Goal: Transaction & Acquisition: Purchase product/service

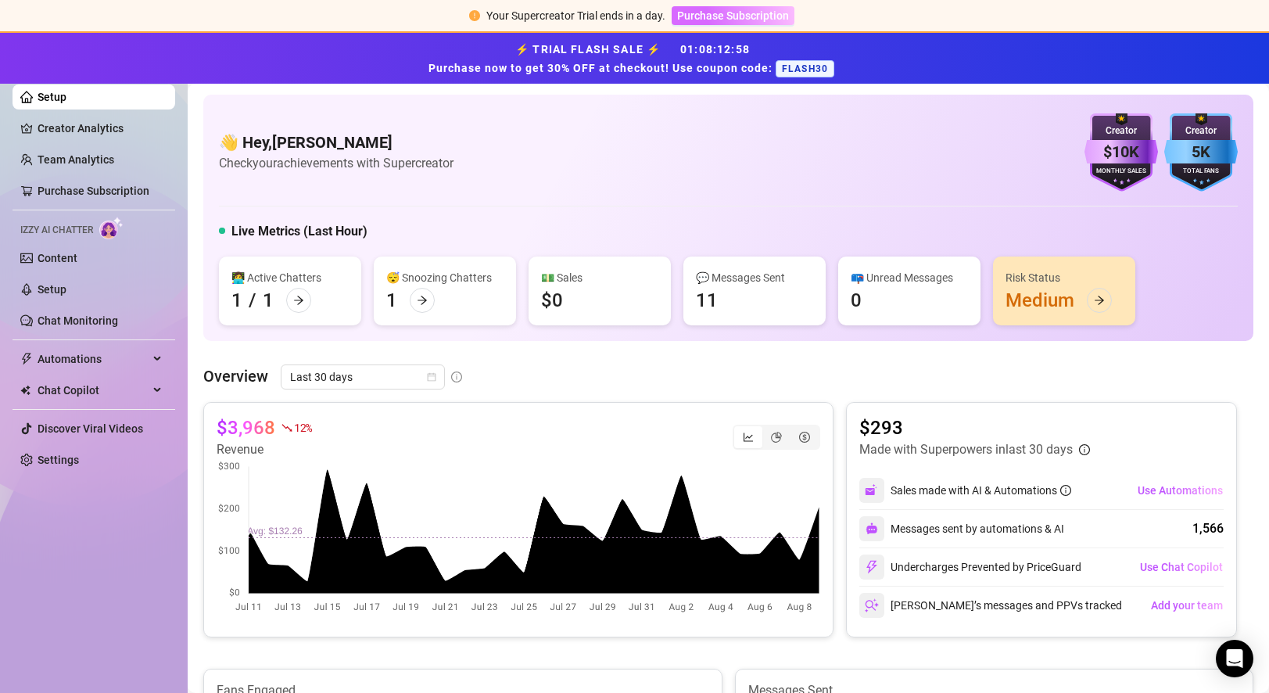
click at [757, 23] on button "Purchase Subscription" at bounding box center [733, 15] width 123 height 19
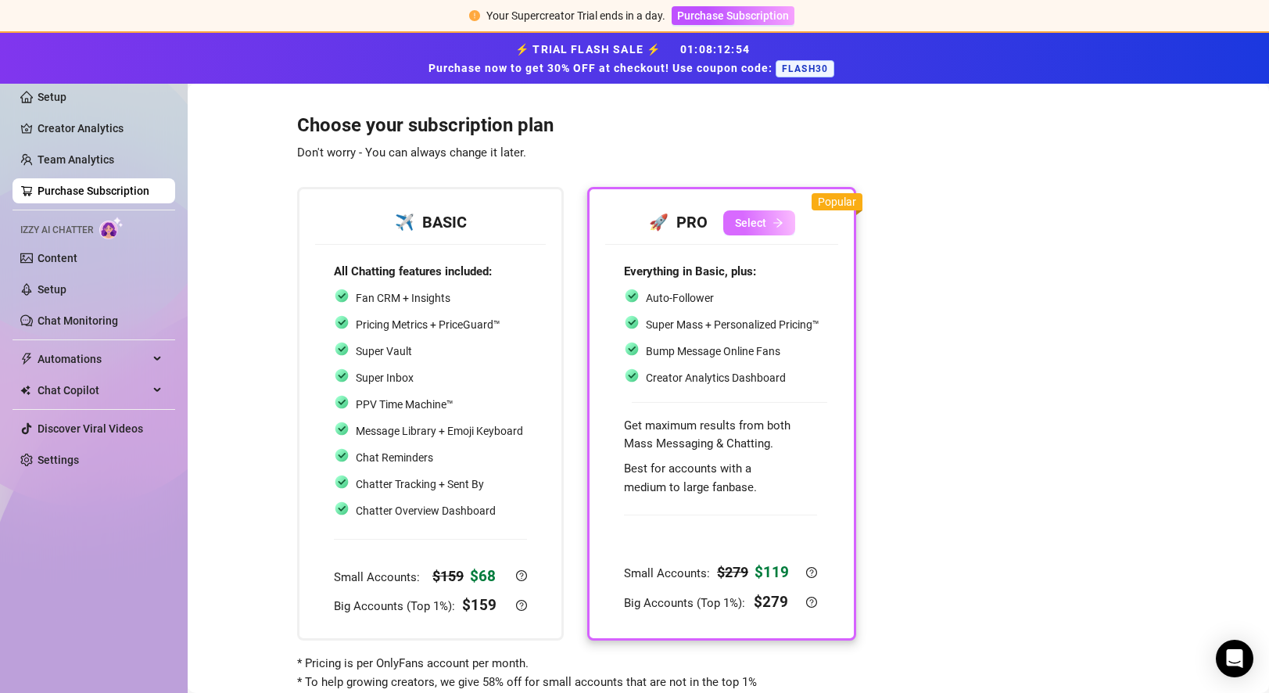
click at [751, 221] on span "Select" at bounding box center [750, 223] width 31 height 13
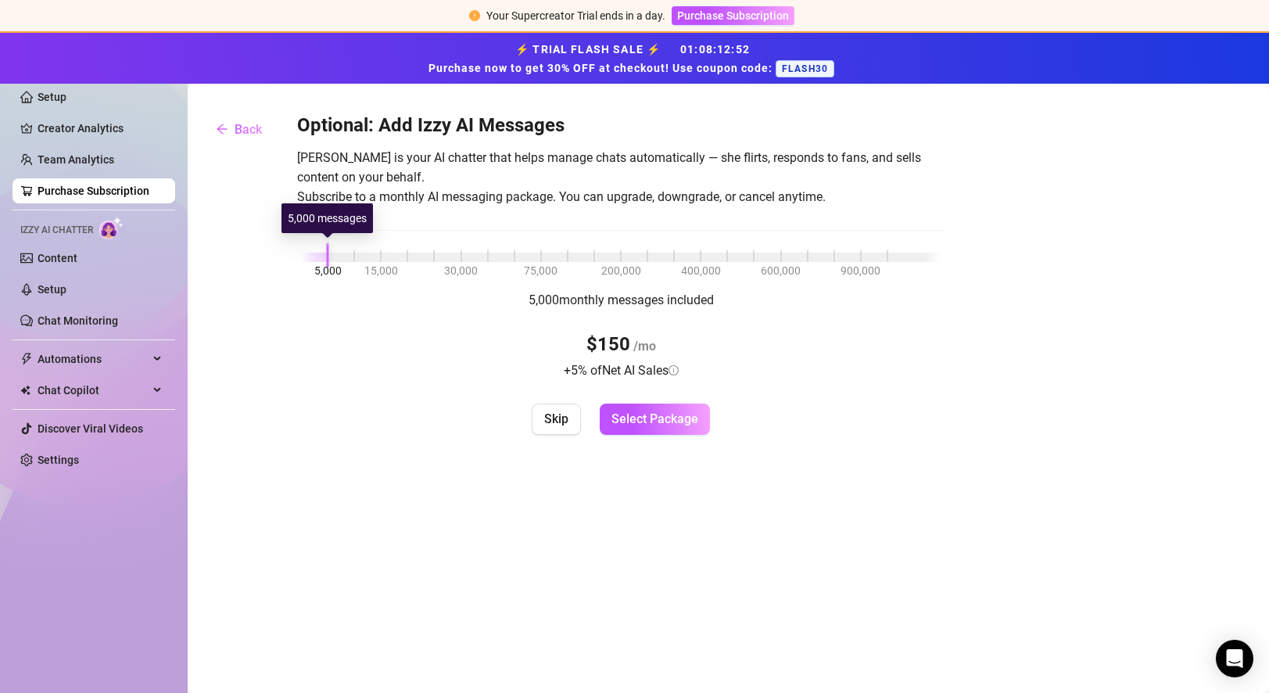
drag, startPoint x: 328, startPoint y: 253, endPoint x: 268, endPoint y: 260, distance: 60.7
click at [268, 260] on div "Optional: Add Izzy AI Messages [PERSON_NAME] is your AI chatter that helps mana…" at bounding box center [728, 273] width 1050 height 321
click at [225, 127] on icon "arrow-left" at bounding box center [222, 129] width 13 height 13
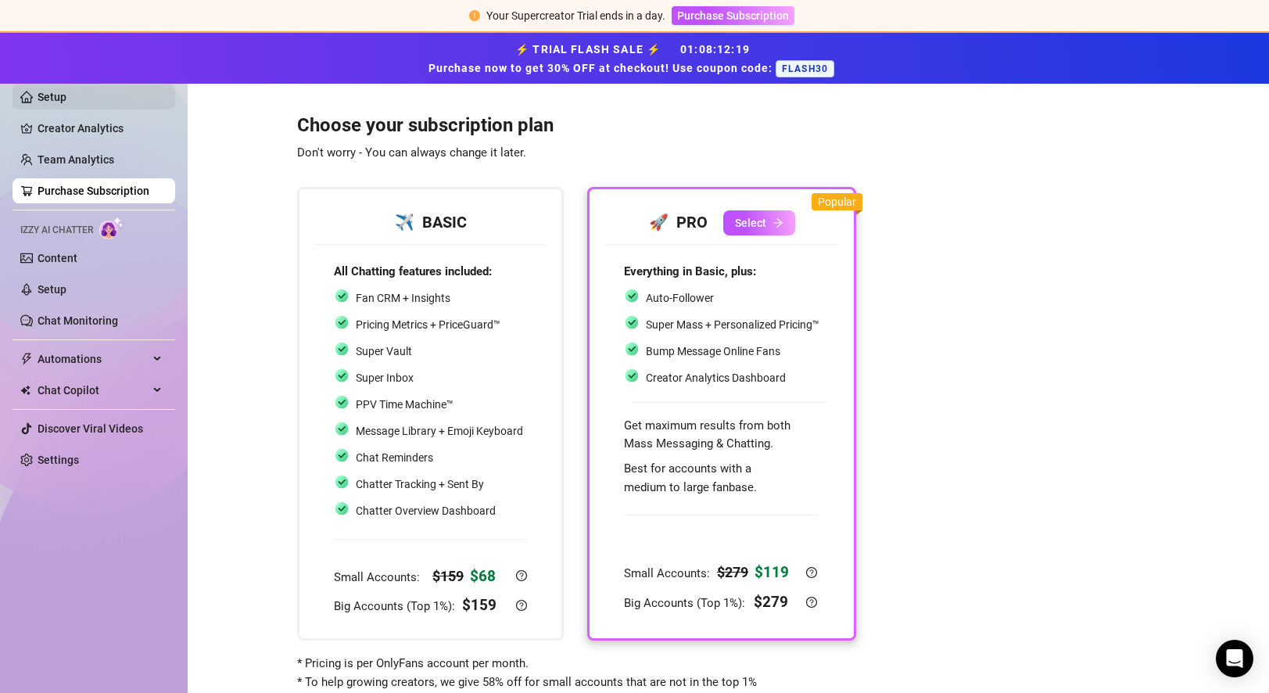
click at [61, 98] on link "Setup" at bounding box center [52, 97] width 29 height 13
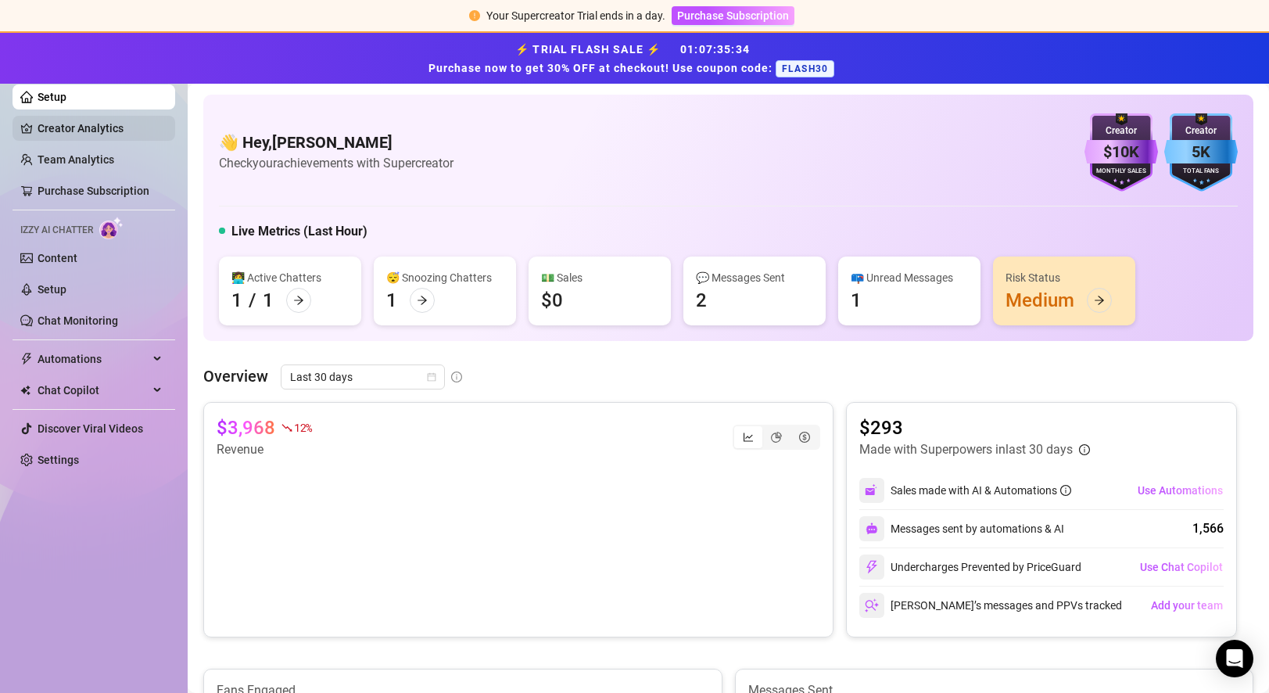
click at [71, 132] on link "Creator Analytics" at bounding box center [100, 128] width 125 height 25
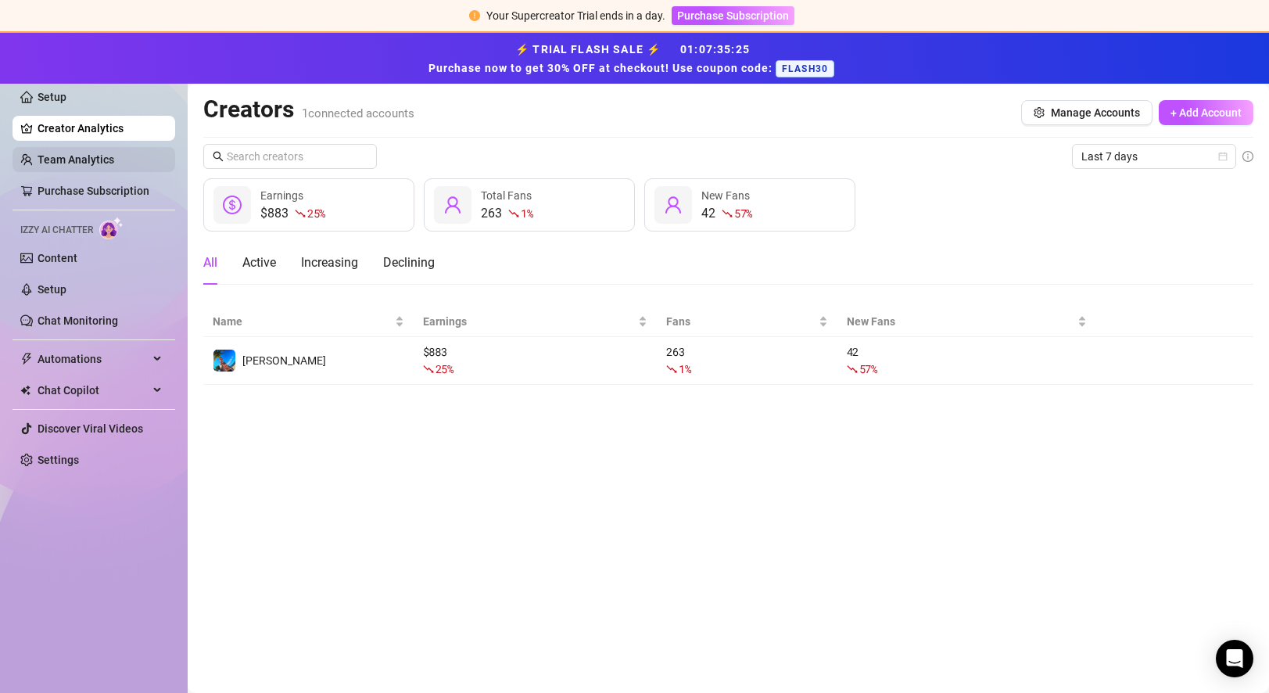
click at [72, 160] on link "Team Analytics" at bounding box center [76, 159] width 77 height 13
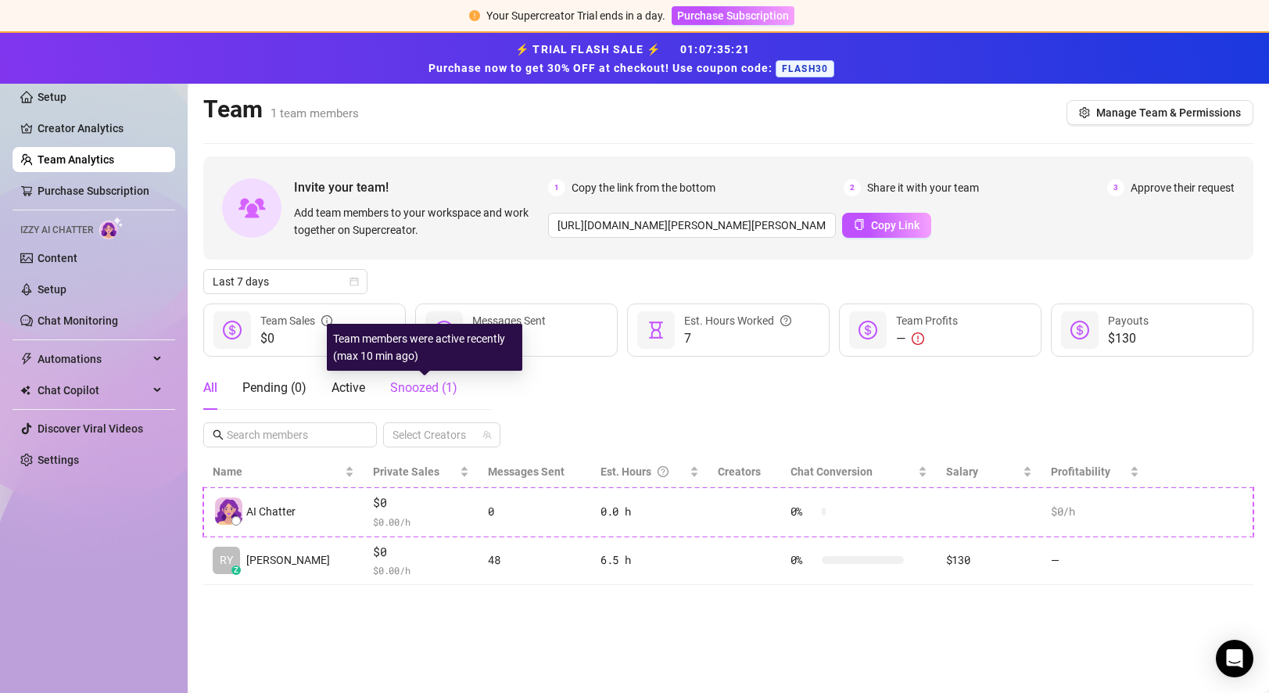
click at [408, 389] on span "Snoozed ( 1 )" at bounding box center [423, 387] width 67 height 15
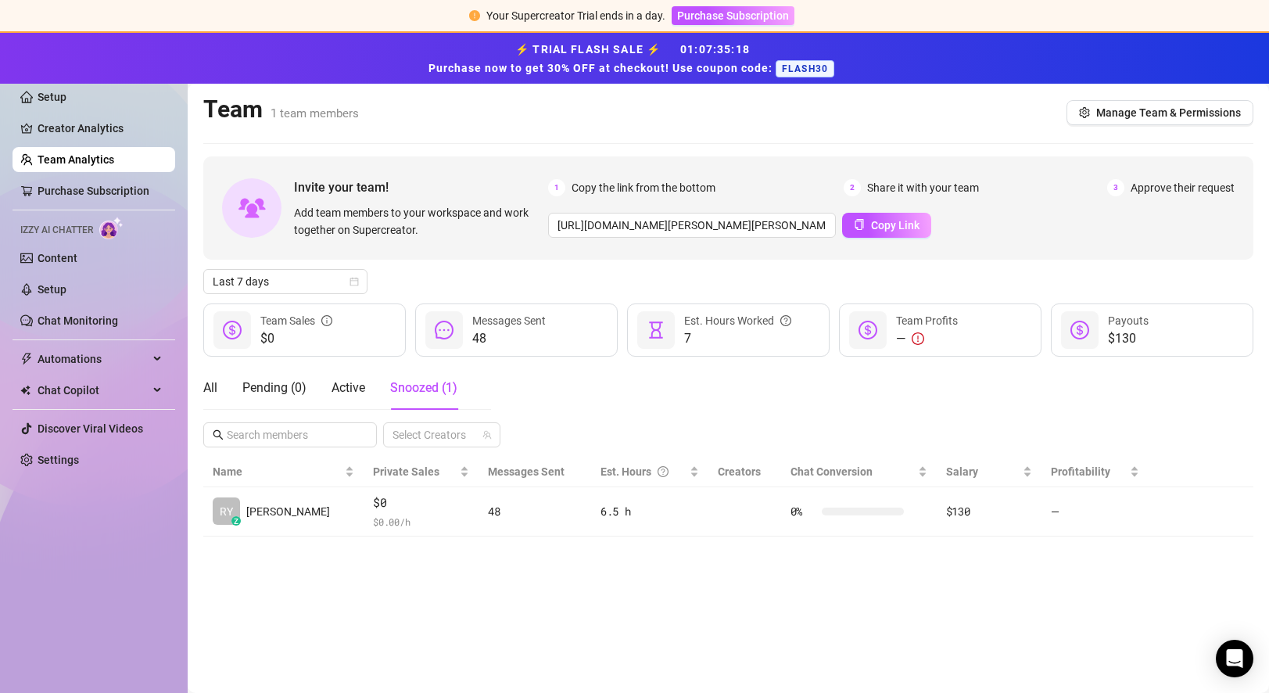
click at [224, 390] on div "All Pending ( 0 ) Active Snoozed ( 1 )" at bounding box center [330, 388] width 254 height 44
click at [210, 386] on div "All" at bounding box center [210, 387] width 14 height 19
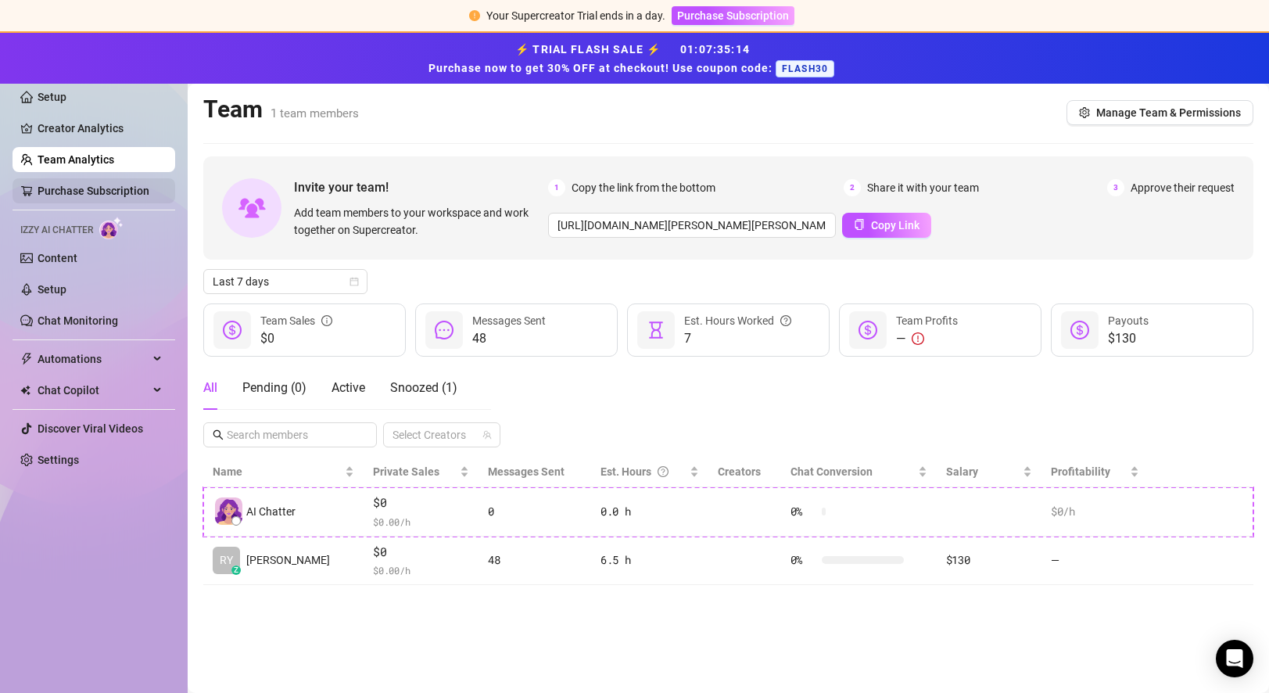
click at [70, 188] on link "Purchase Subscription" at bounding box center [94, 191] width 112 height 13
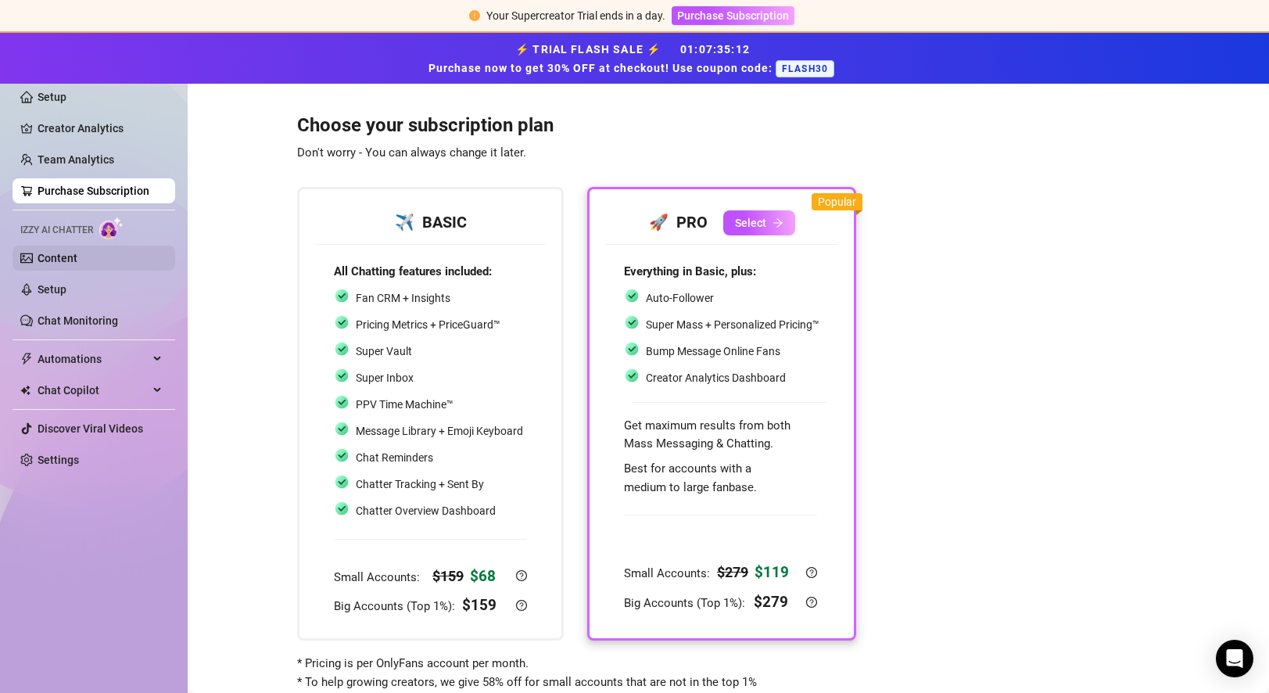
click at [52, 260] on link "Content" at bounding box center [58, 258] width 40 height 13
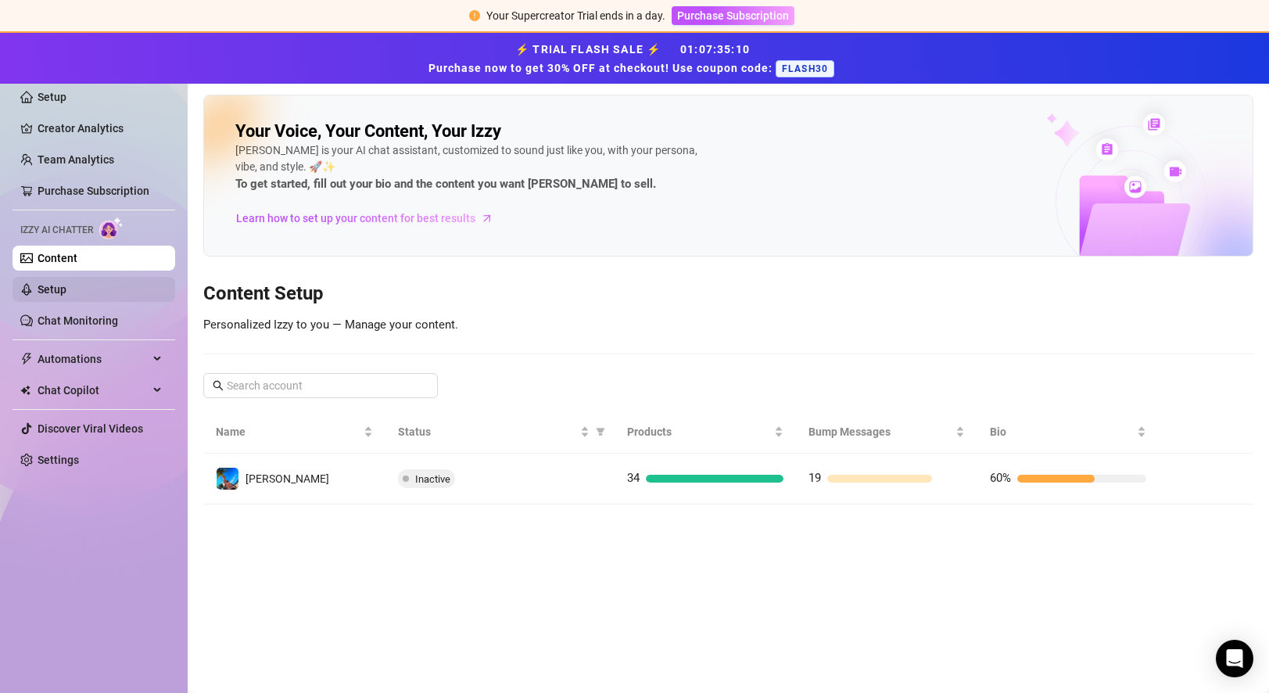
click at [49, 296] on link "Setup" at bounding box center [52, 289] width 29 height 13
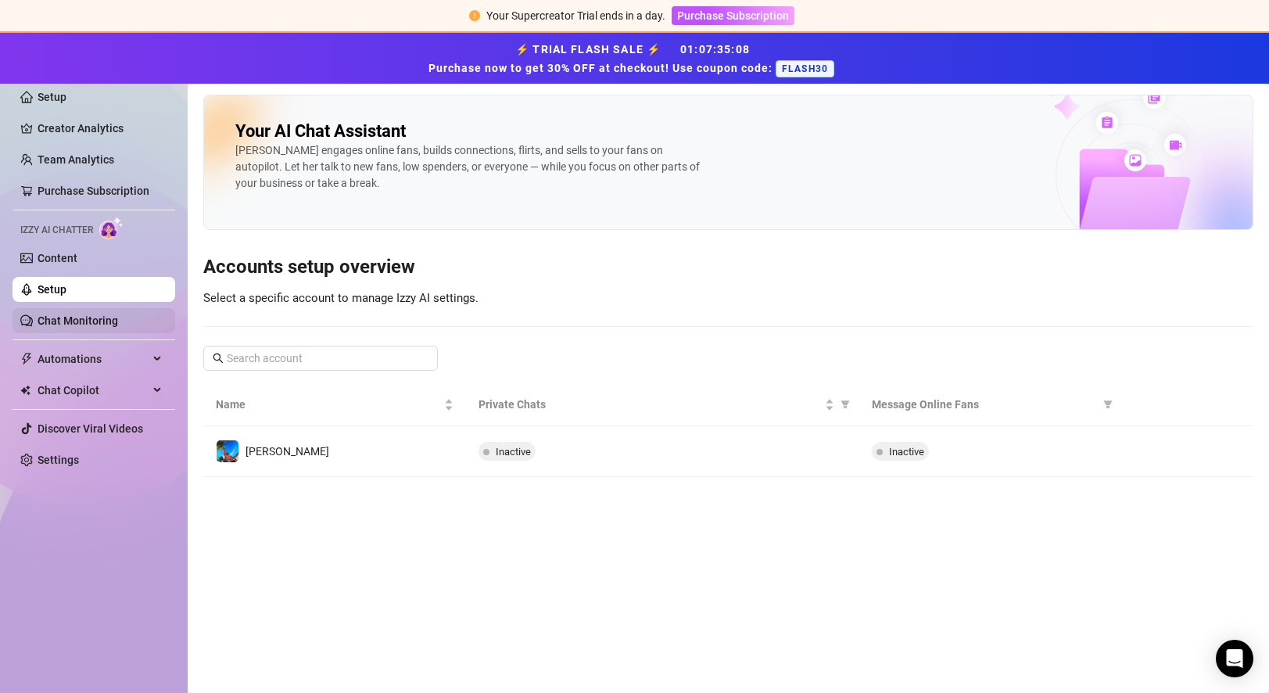
click at [65, 314] on link "Chat Monitoring" at bounding box center [78, 320] width 81 height 13
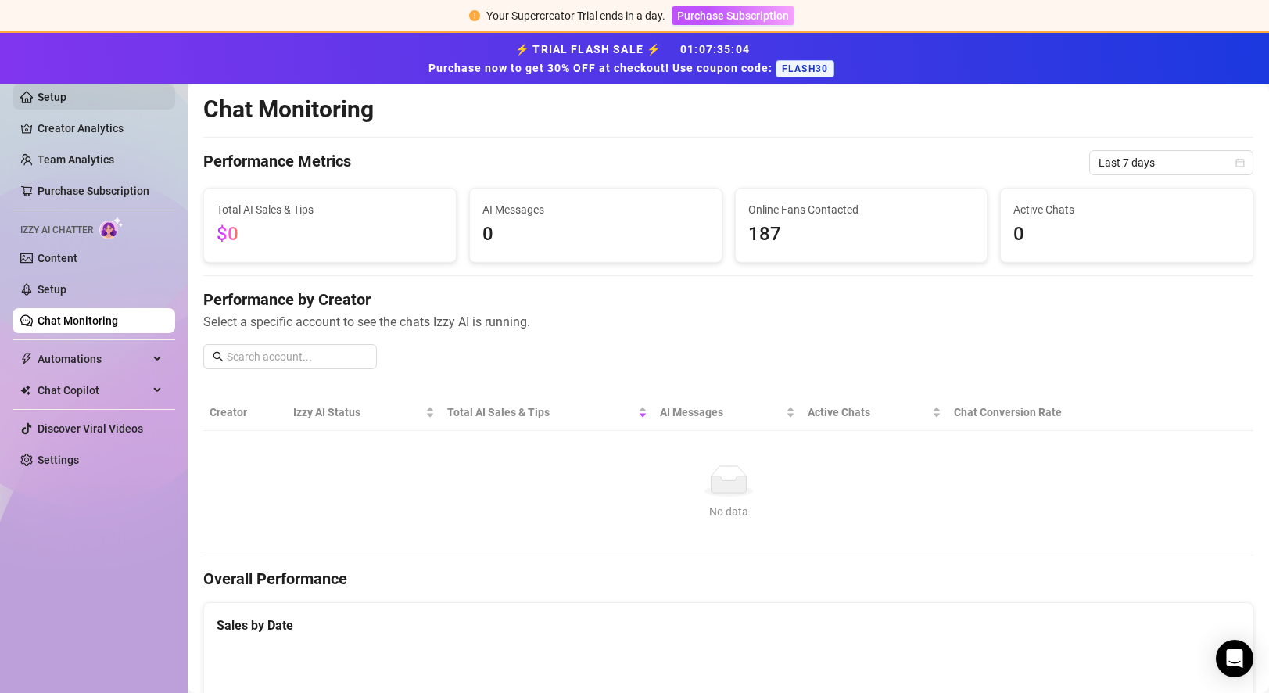
click at [66, 97] on link "Setup" at bounding box center [52, 97] width 29 height 13
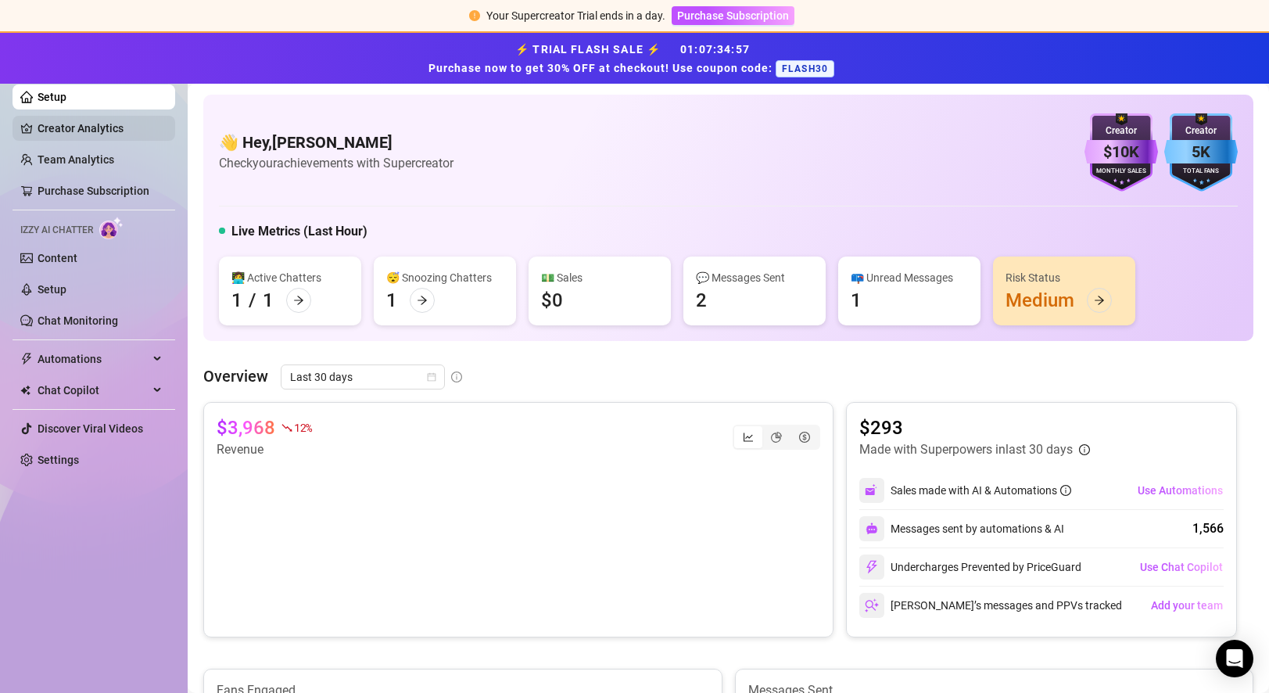
click at [55, 121] on link "Creator Analytics" at bounding box center [100, 128] width 125 height 25
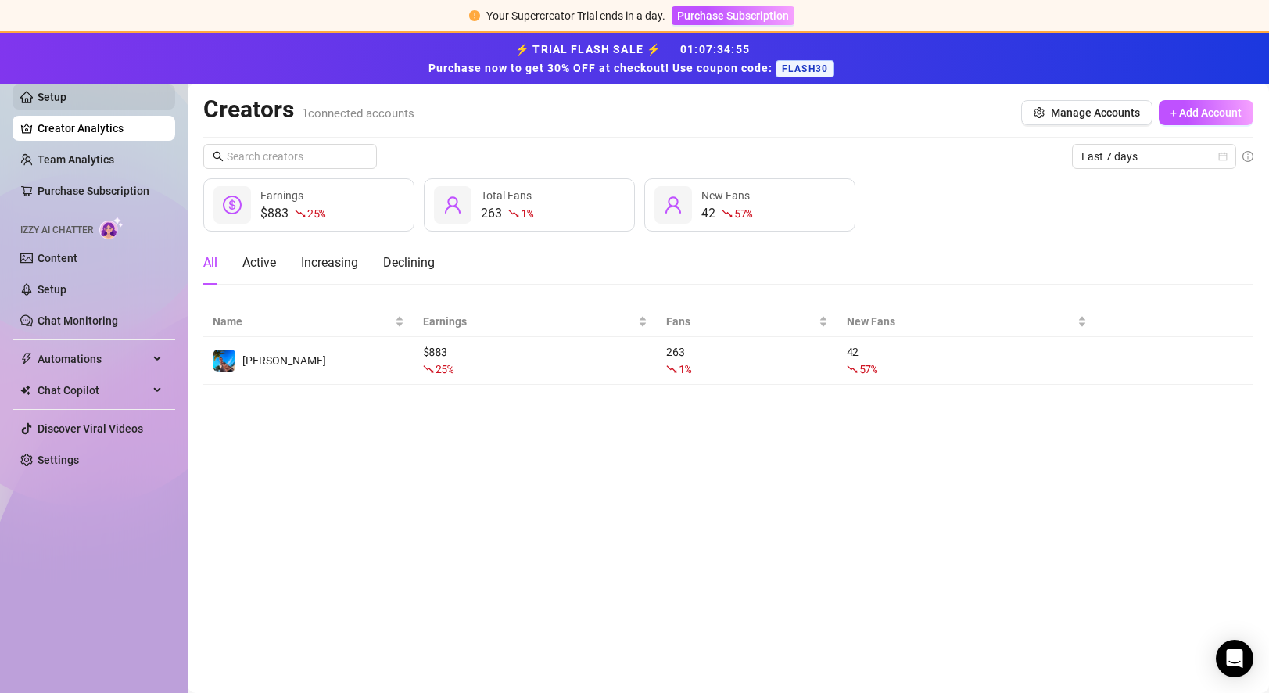
click at [66, 103] on link "Setup" at bounding box center [52, 97] width 29 height 13
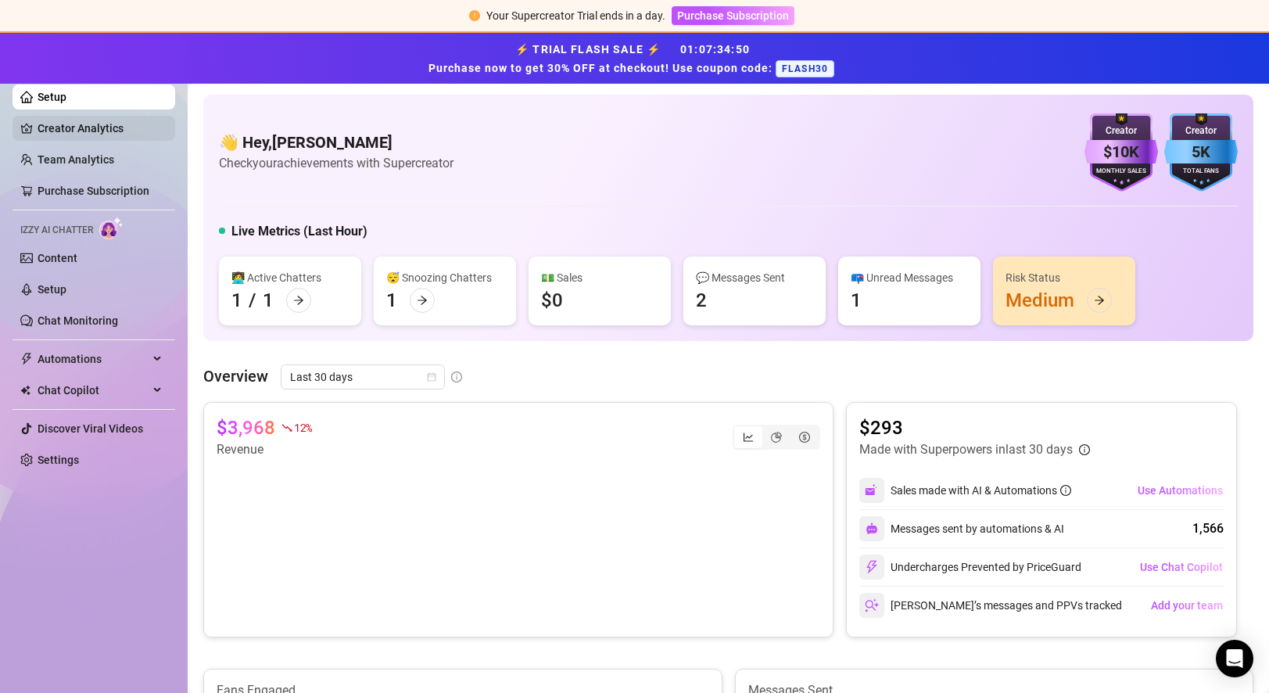
click at [61, 125] on link "Creator Analytics" at bounding box center [100, 128] width 125 height 25
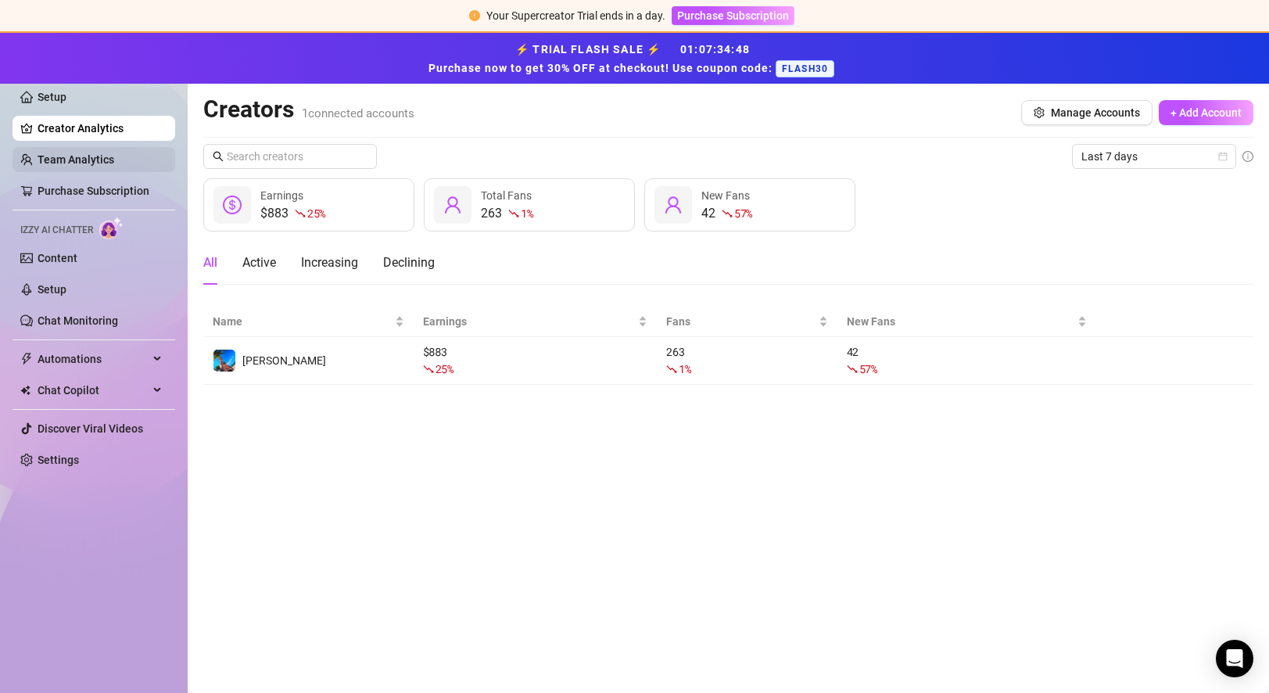
click at [55, 154] on link "Team Analytics" at bounding box center [76, 159] width 77 height 13
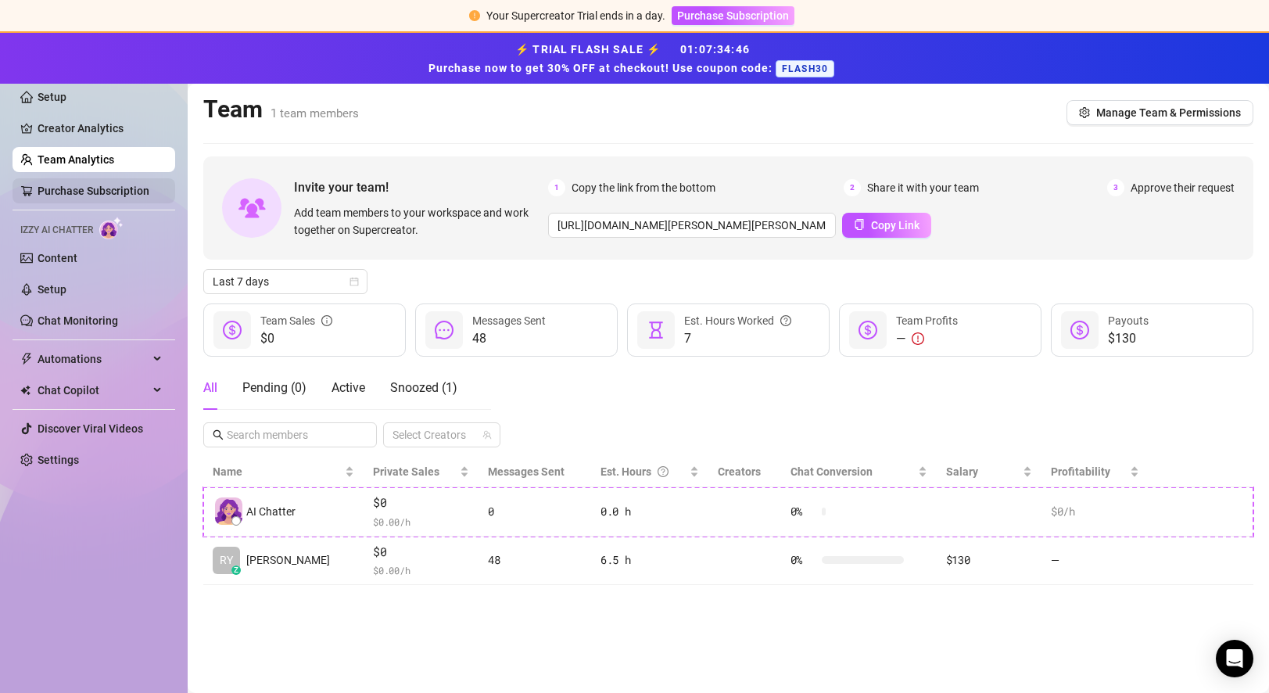
click at [75, 194] on link "Purchase Subscription" at bounding box center [94, 191] width 112 height 13
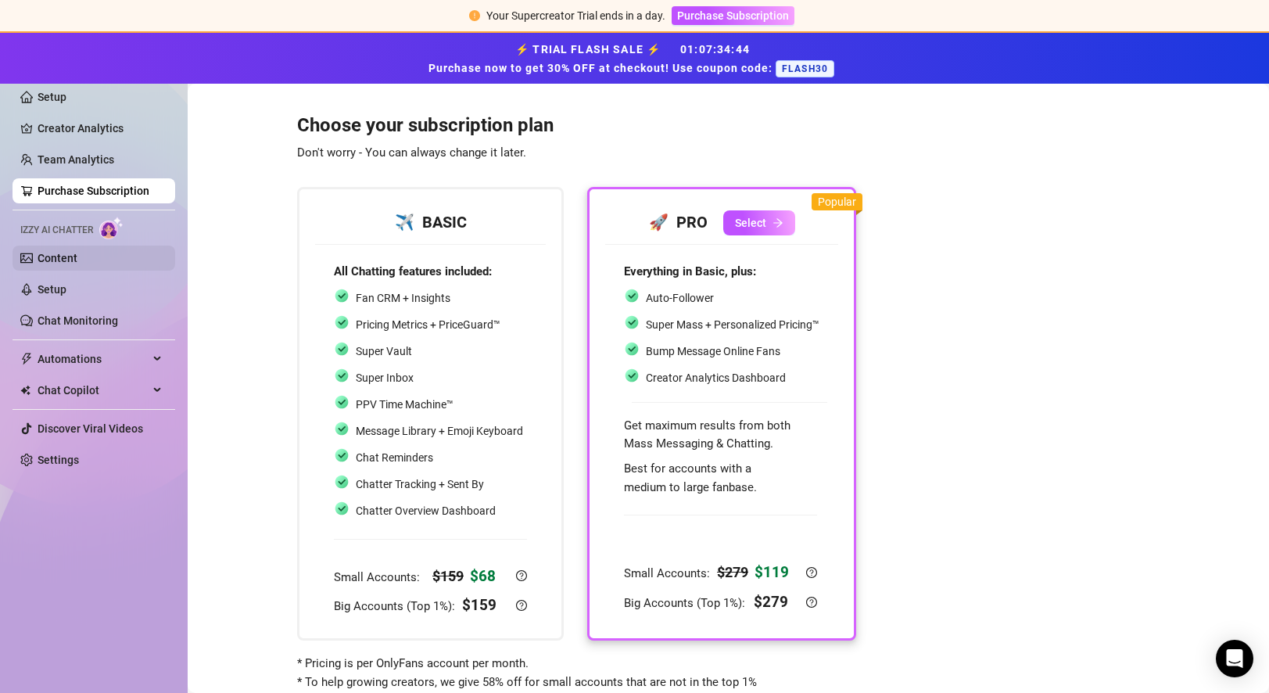
click at [52, 252] on link "Content" at bounding box center [58, 258] width 40 height 13
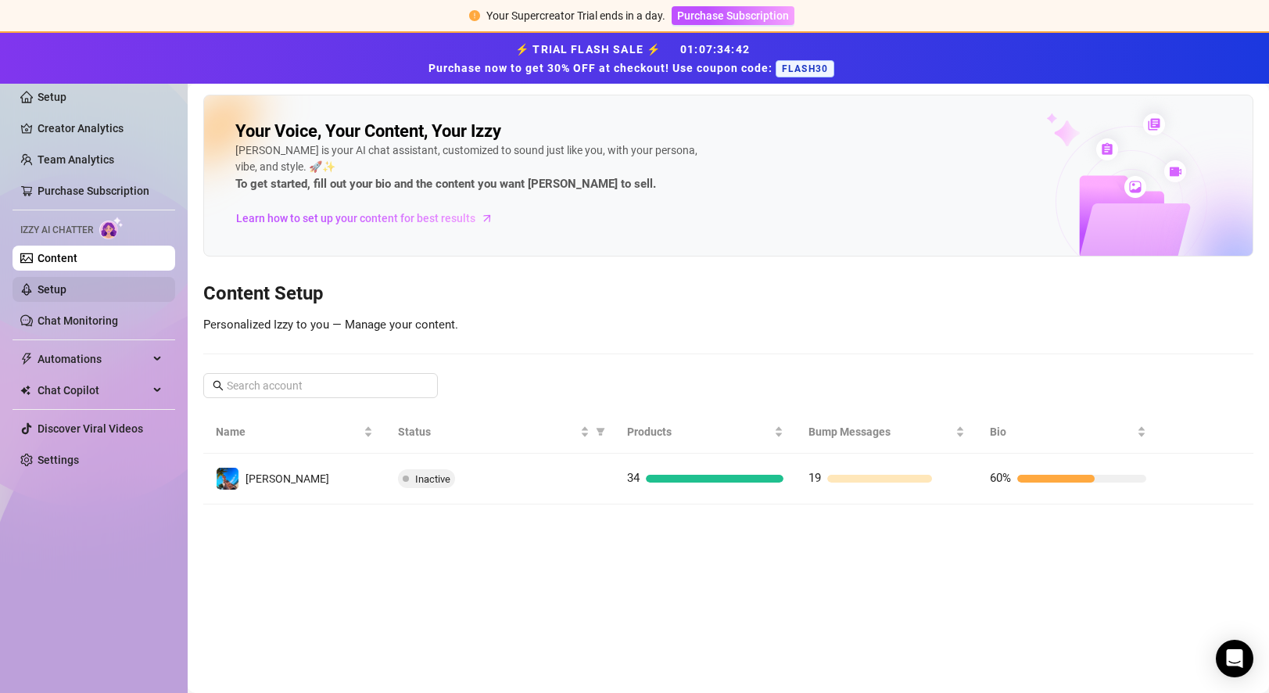
click at [54, 292] on link "Setup" at bounding box center [52, 289] width 29 height 13
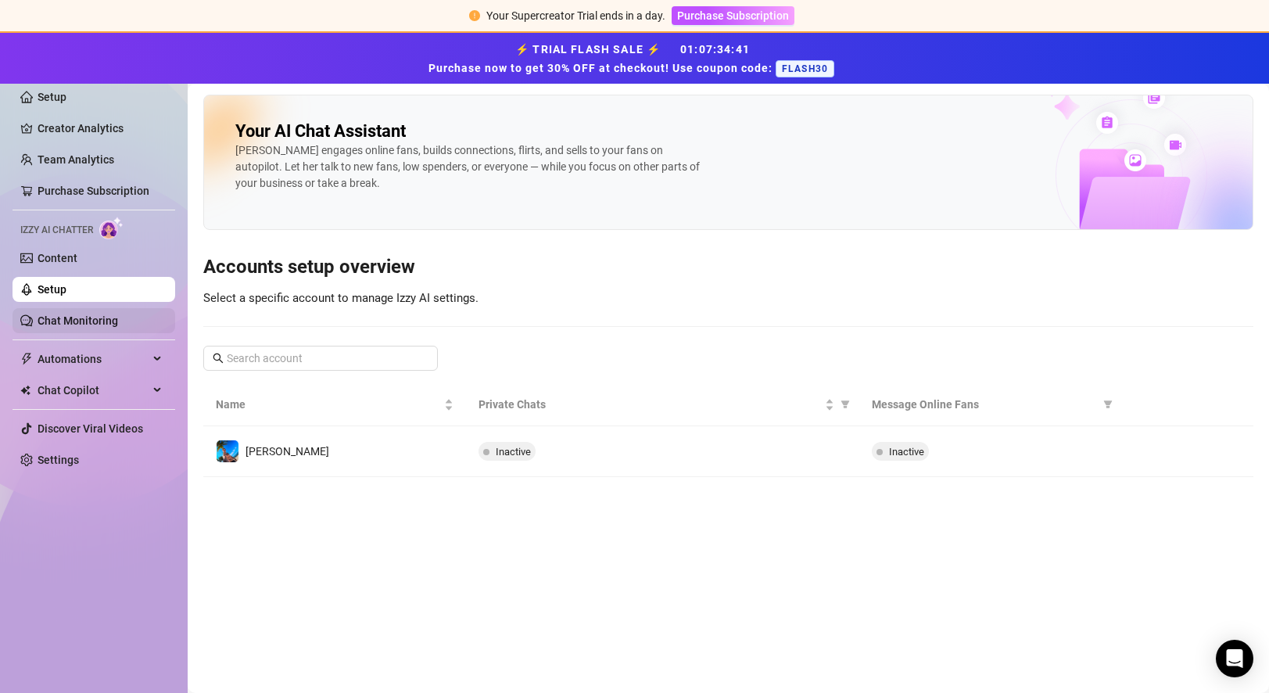
click at [50, 320] on link "Chat Monitoring" at bounding box center [78, 320] width 81 height 13
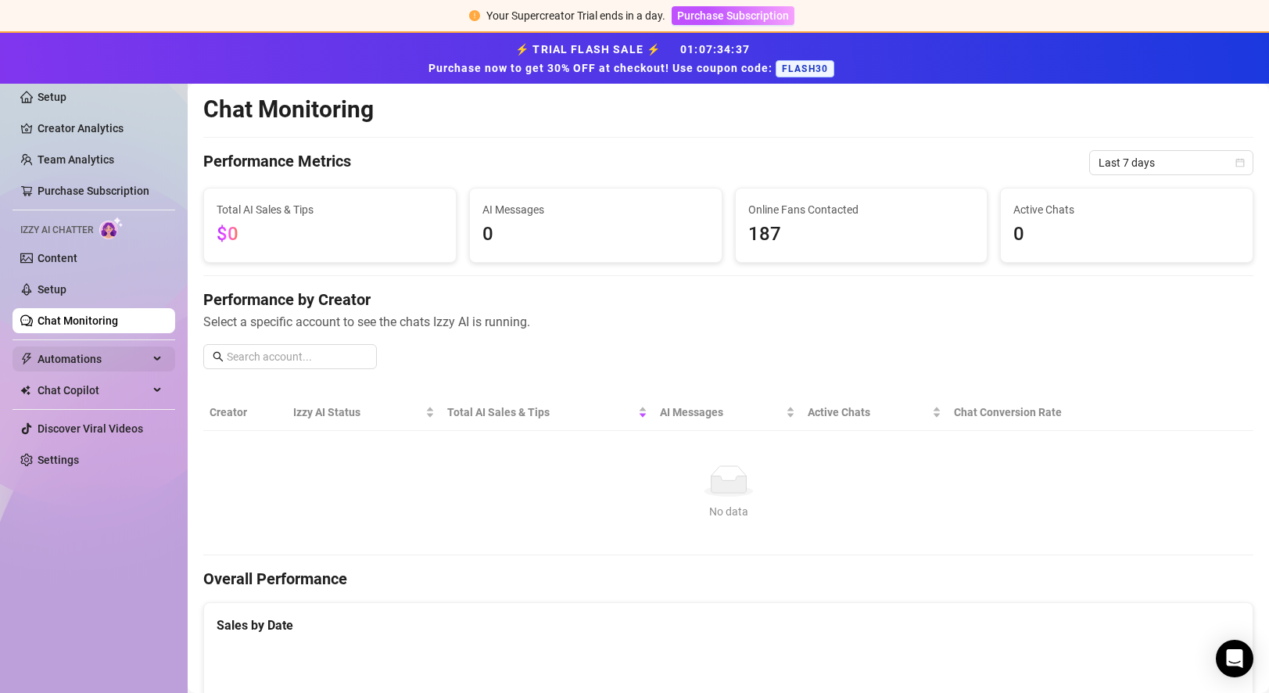
click at [78, 358] on span "Automations" at bounding box center [93, 358] width 111 height 25
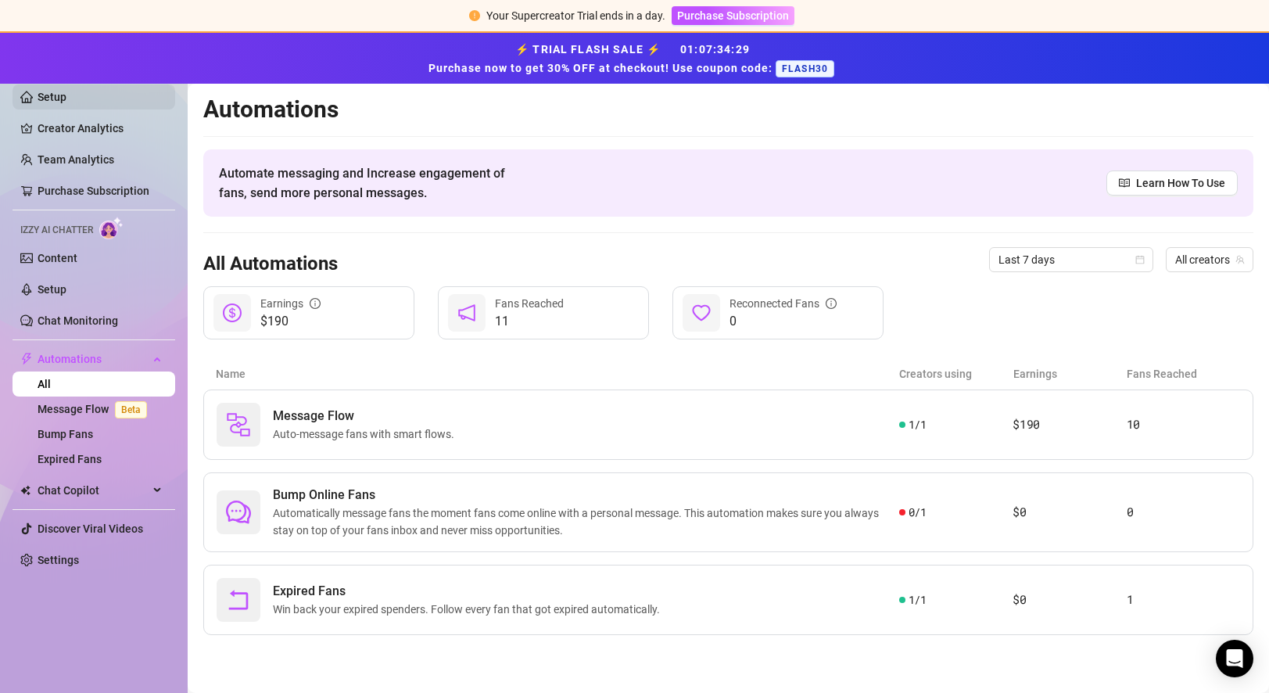
click at [66, 95] on link "Setup" at bounding box center [52, 97] width 29 height 13
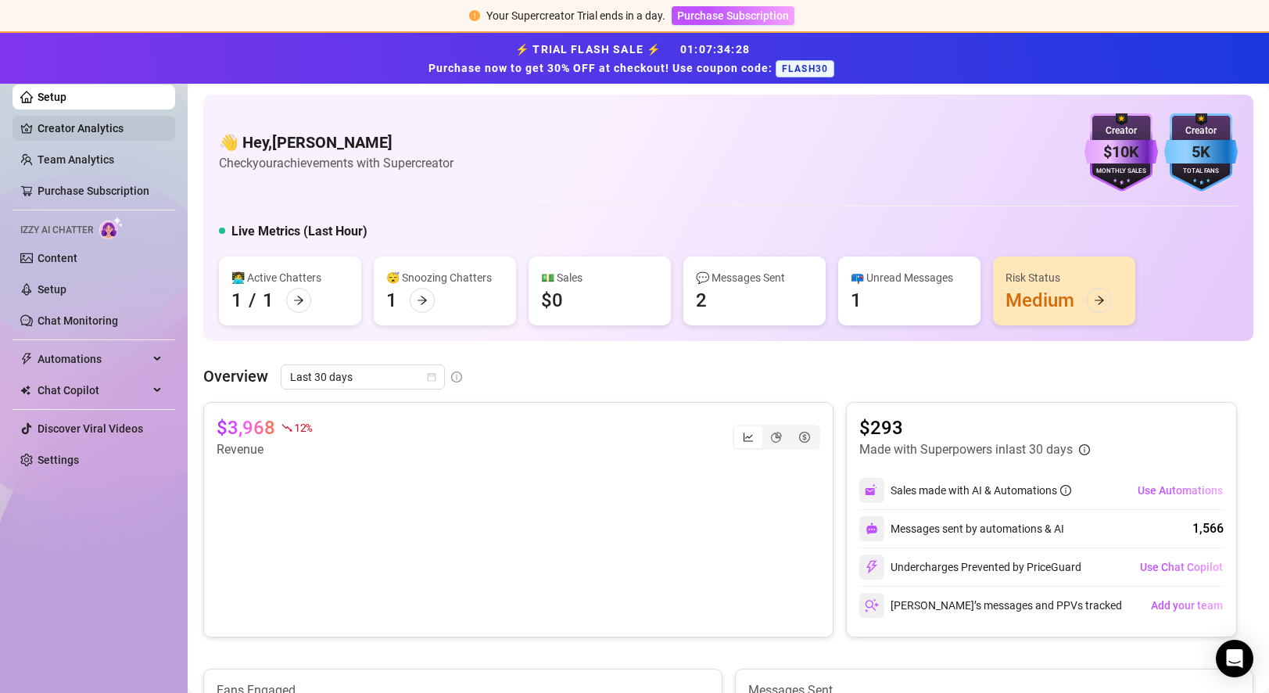
click at [84, 127] on link "Creator Analytics" at bounding box center [100, 128] width 125 height 25
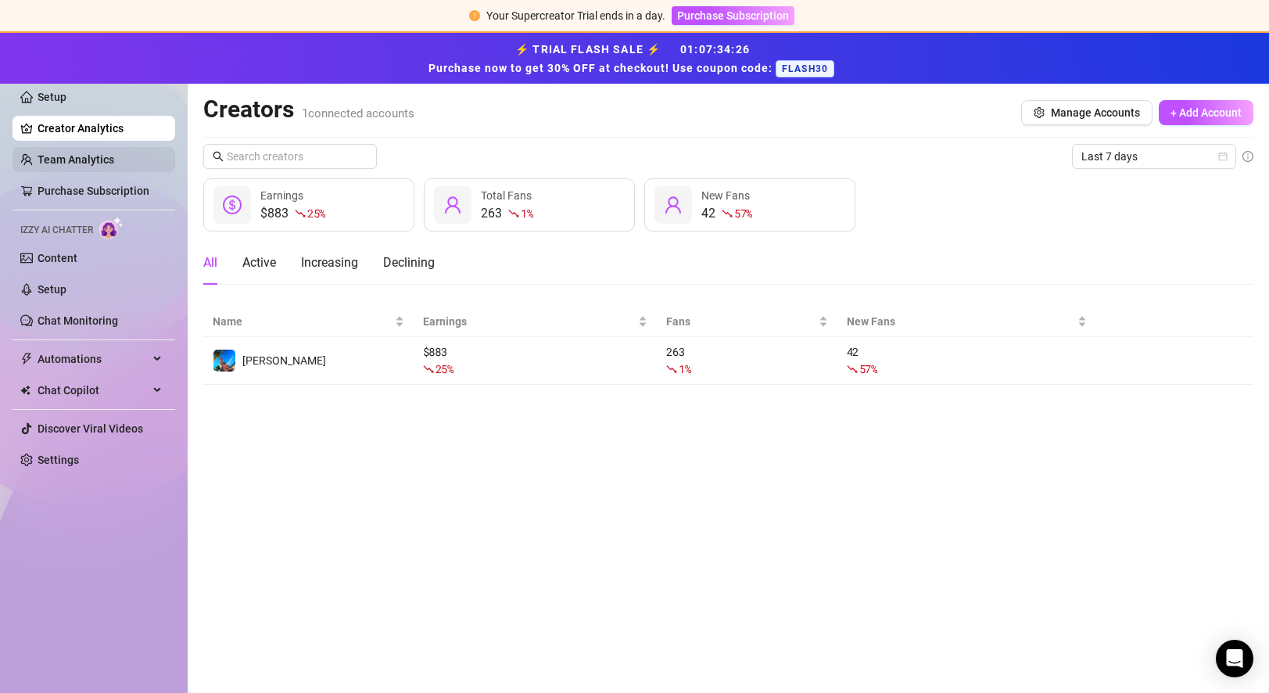
click at [85, 156] on link "Team Analytics" at bounding box center [76, 159] width 77 height 13
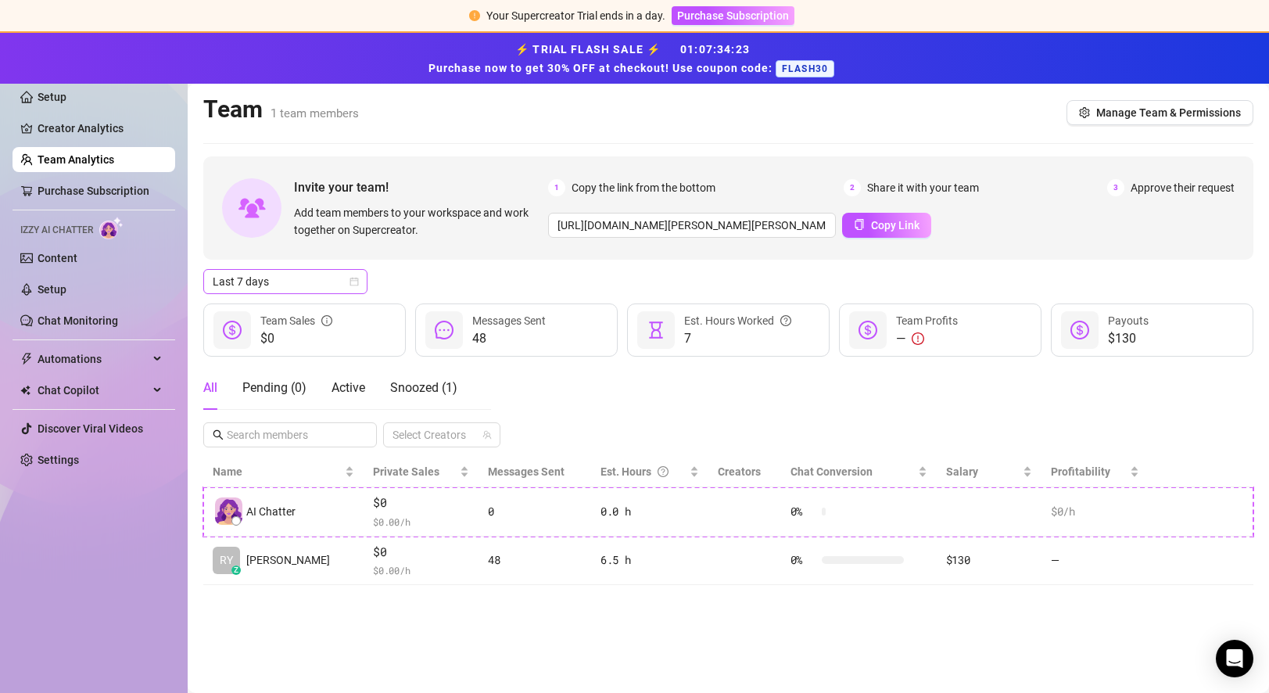
click at [349, 277] on icon "calendar" at bounding box center [353, 281] width 9 height 9
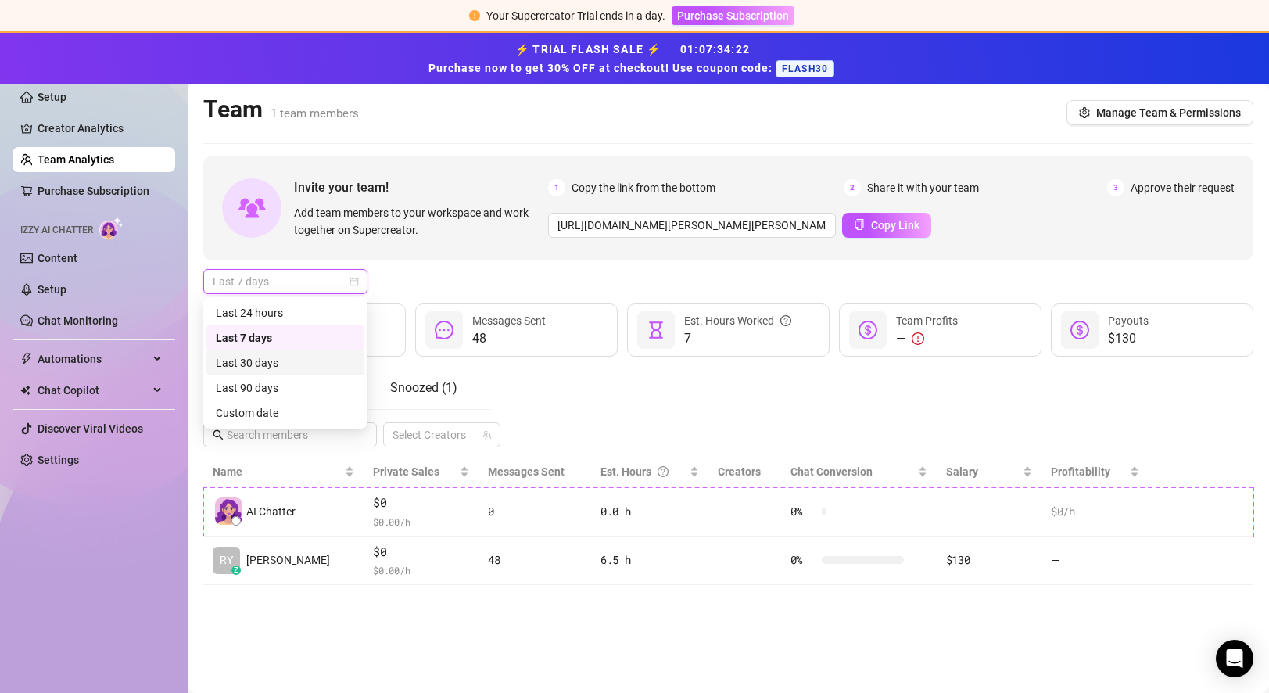
click at [280, 363] on div "Last 30 days" at bounding box center [285, 362] width 139 height 17
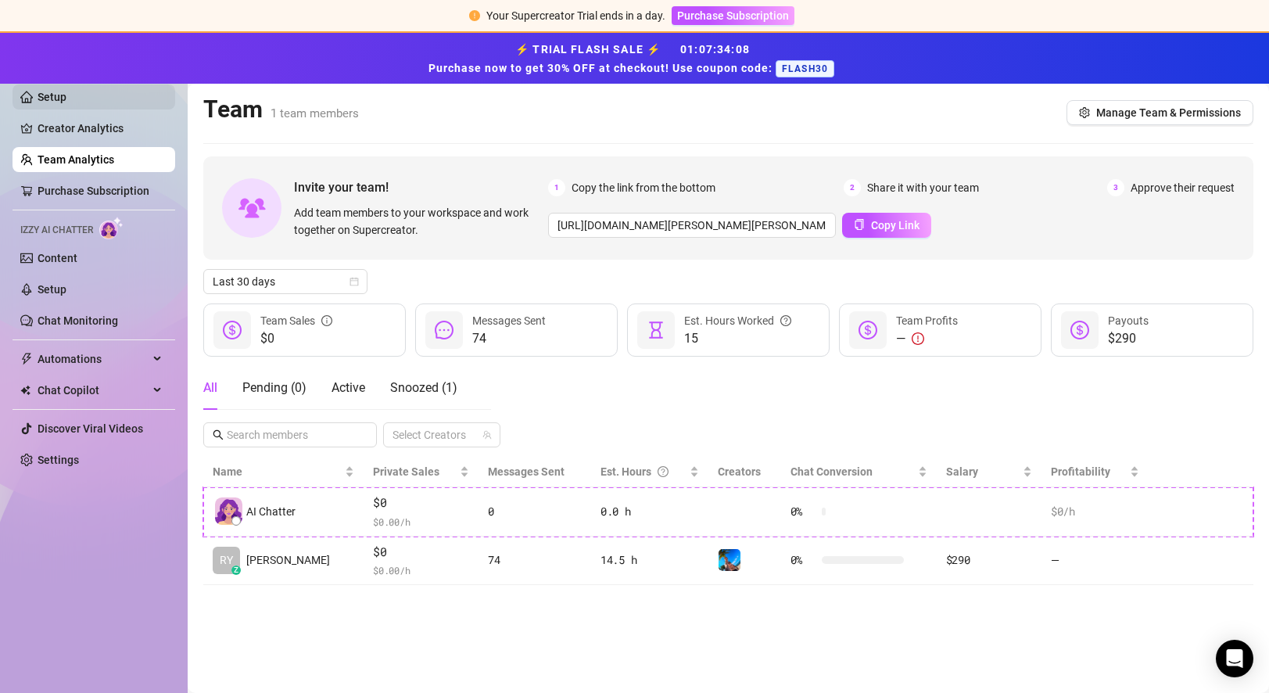
click at [63, 97] on link "Setup" at bounding box center [52, 97] width 29 height 13
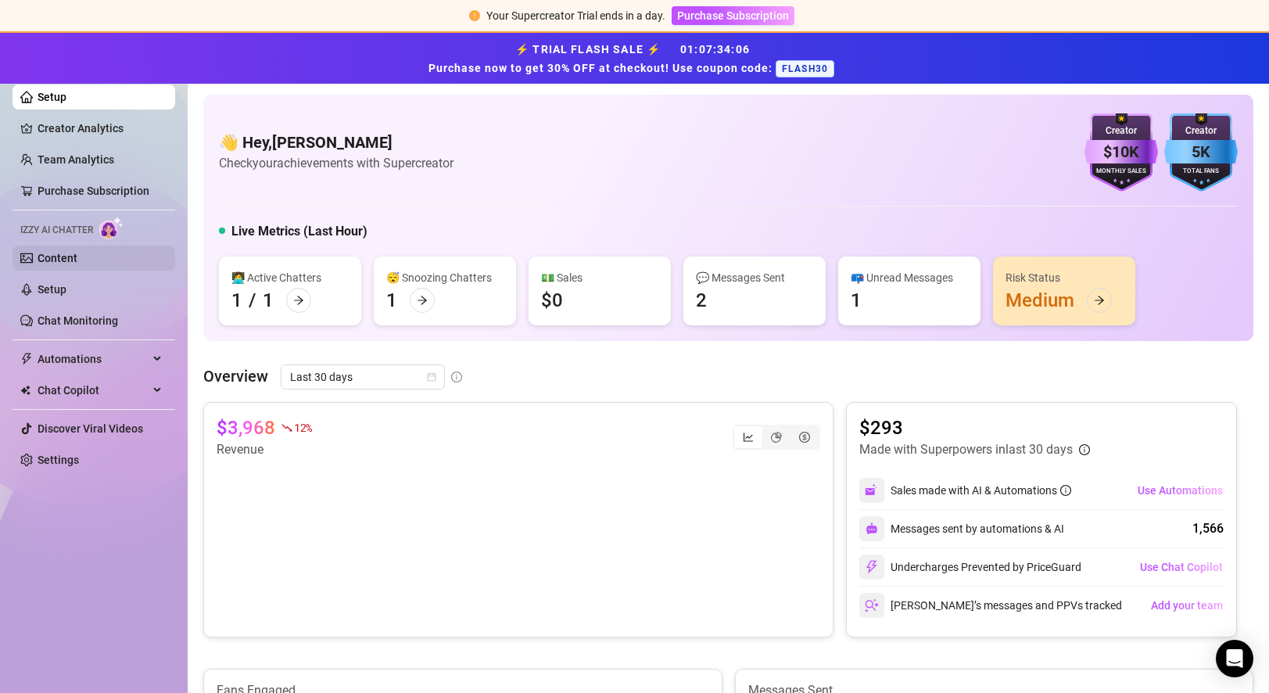
click at [77, 261] on link "Content" at bounding box center [58, 258] width 40 height 13
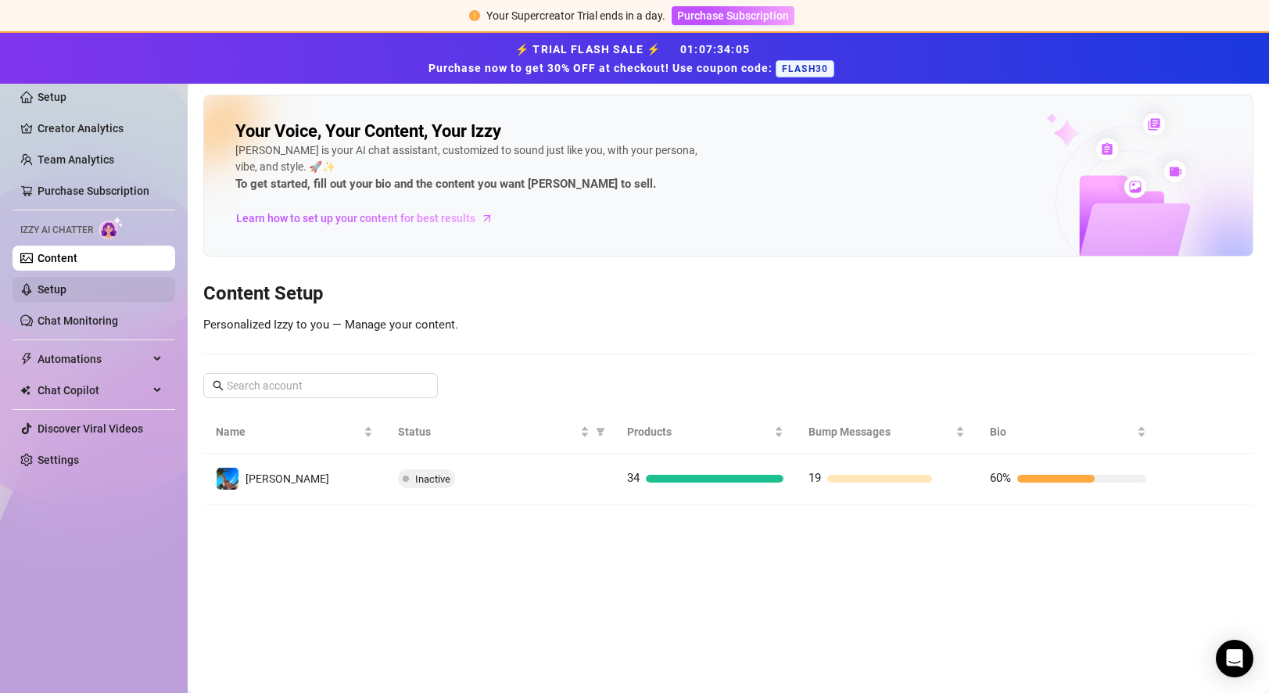
click at [66, 288] on link "Setup" at bounding box center [52, 289] width 29 height 13
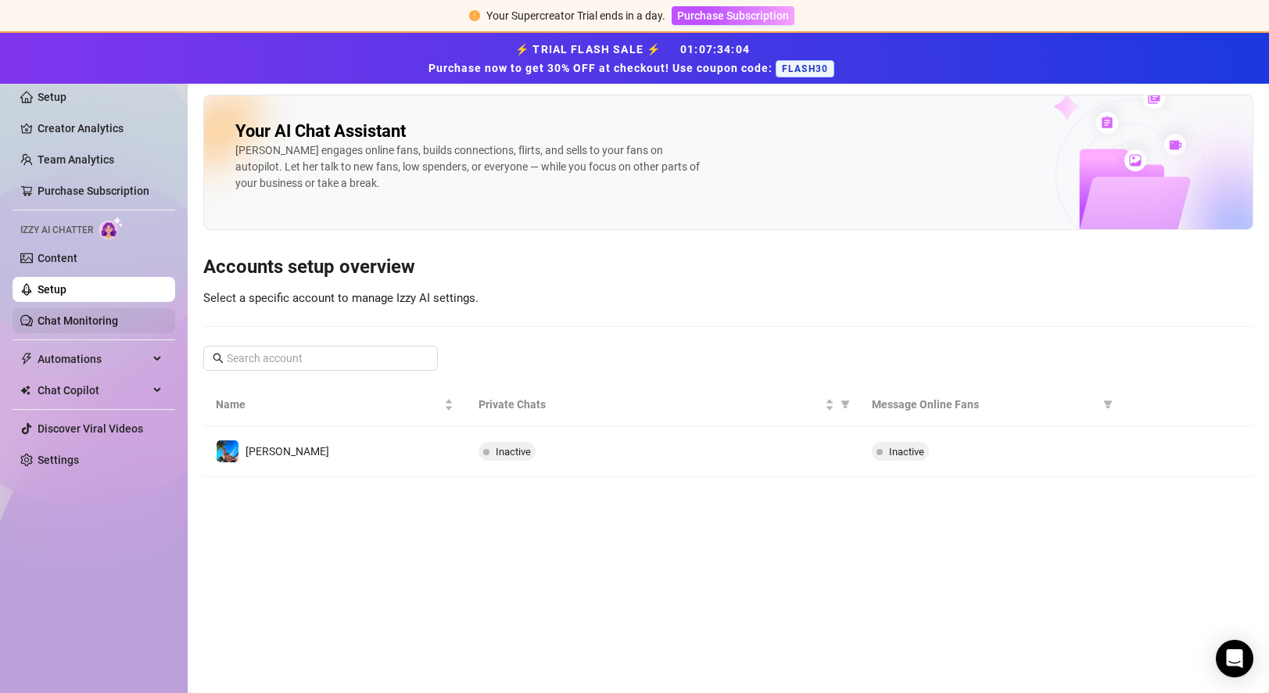
click at [67, 327] on link "Chat Monitoring" at bounding box center [78, 320] width 81 height 13
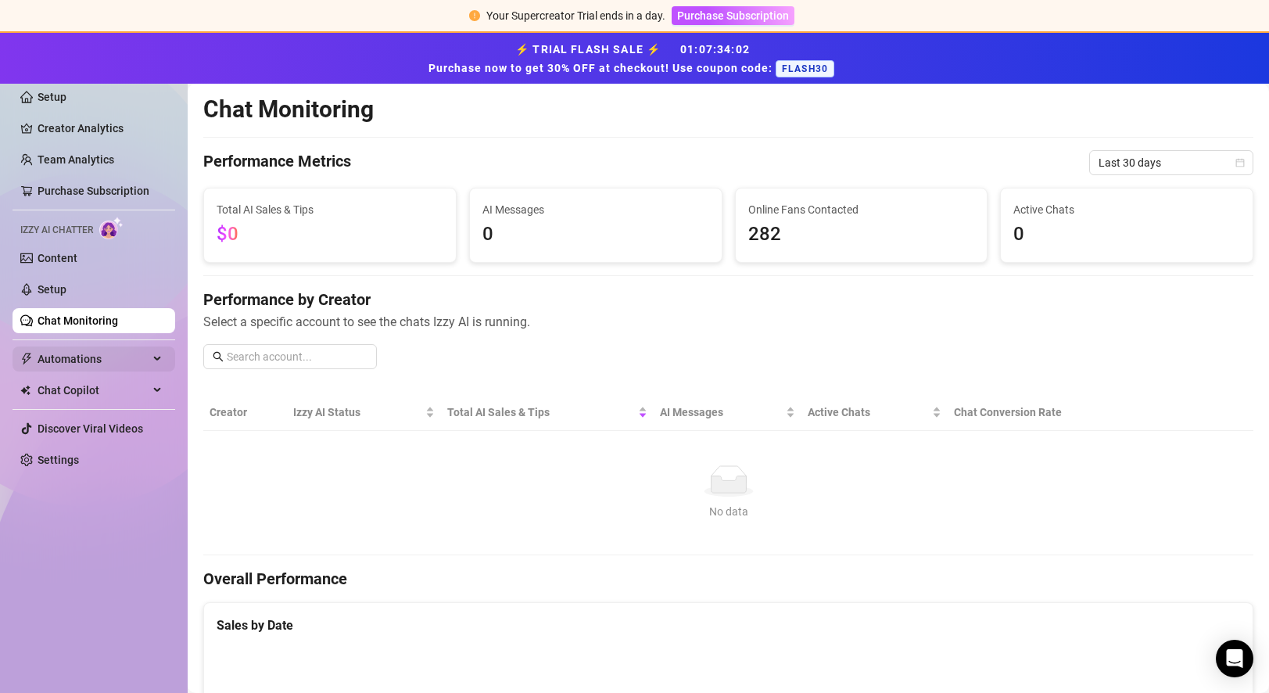
click at [64, 368] on span "Automations" at bounding box center [93, 358] width 111 height 25
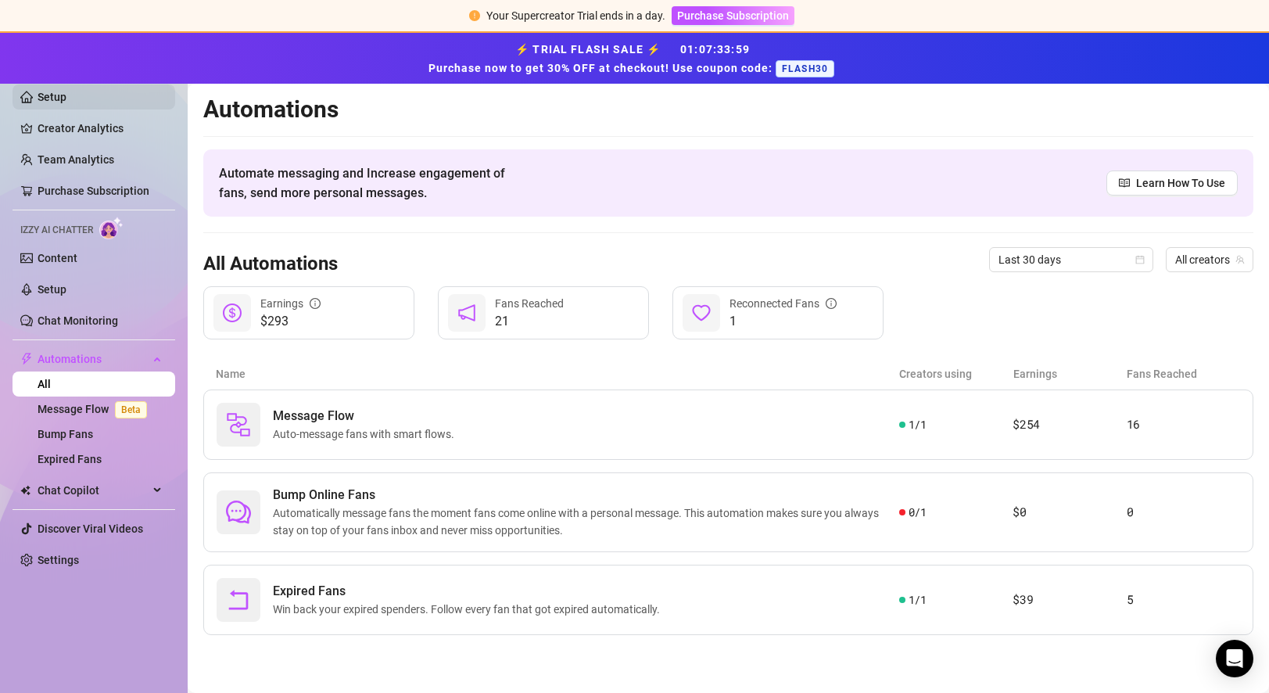
click at [63, 102] on link "Setup" at bounding box center [52, 97] width 29 height 13
